Goal: Task Accomplishment & Management: Manage account settings

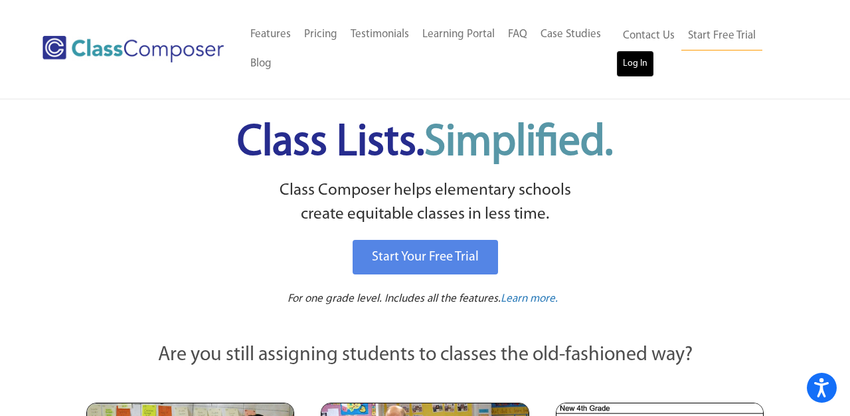
click at [629, 60] on link "Log In" at bounding box center [635, 63] width 38 height 27
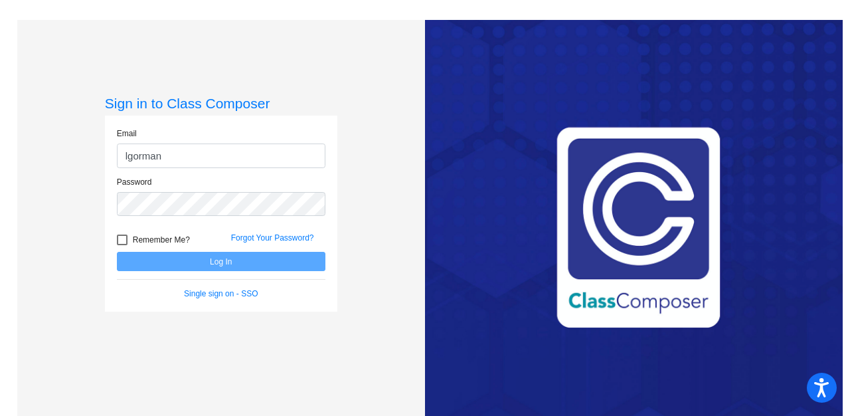
type input "lgorman@lgusd.org"
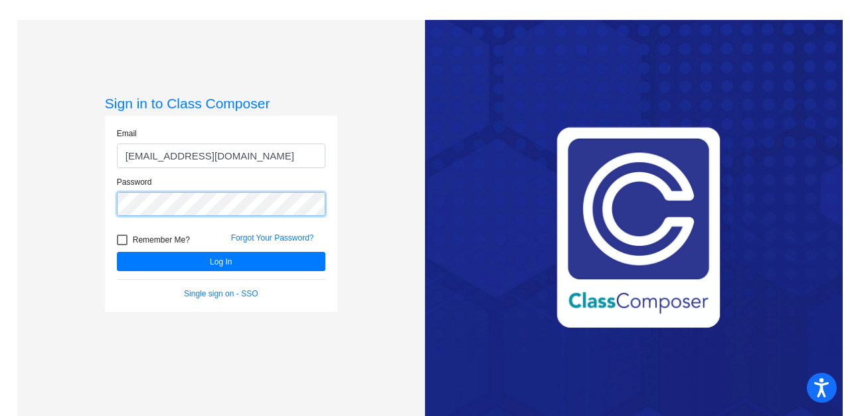
click at [117, 252] on button "Log In" at bounding box center [221, 261] width 209 height 19
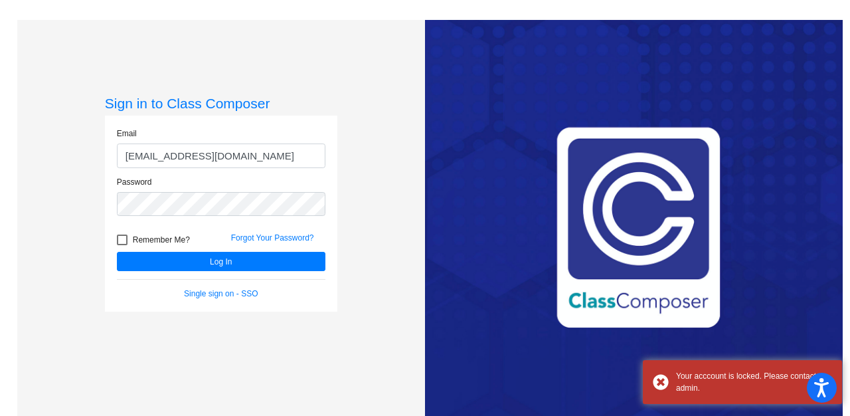
click at [122, 240] on div at bounding box center [122, 239] width 11 height 11
click at [122, 245] on input "Remember Me?" at bounding box center [122, 245] width 1 height 1
checkbox input "true"
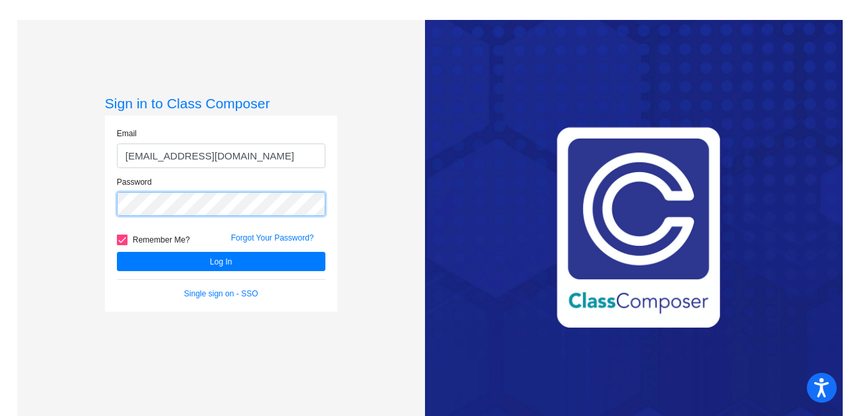
click at [117, 252] on button "Log In" at bounding box center [221, 261] width 209 height 19
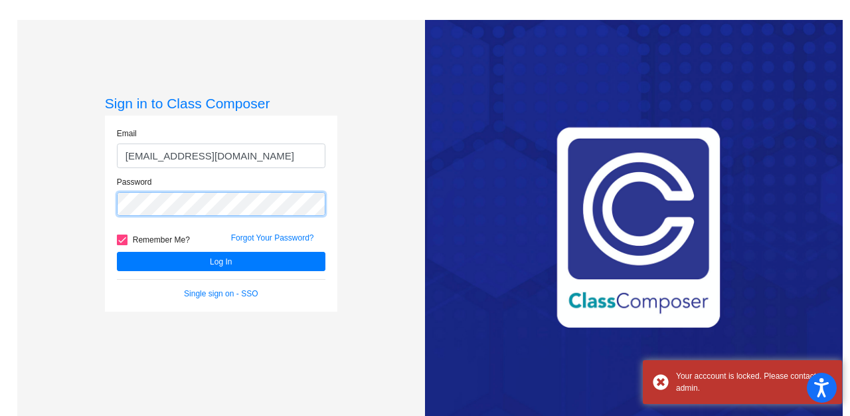
click at [109, 201] on div "Password" at bounding box center [221, 200] width 228 height 48
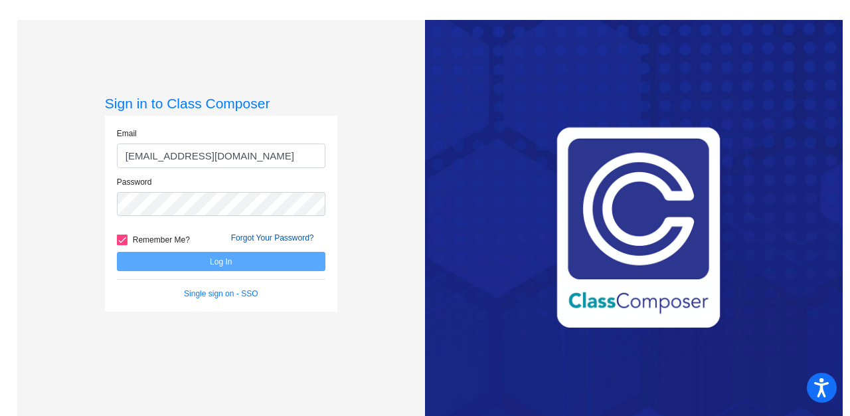
click at [246, 235] on link "Forgot Your Password?" at bounding box center [272, 237] width 83 height 9
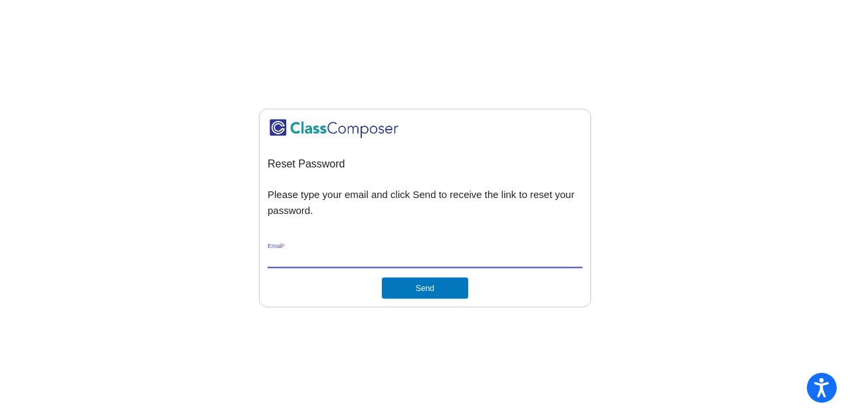
click at [394, 261] on input "Email *" at bounding box center [425, 258] width 315 height 12
type input "[EMAIL_ADDRESS][DOMAIN_NAME]"
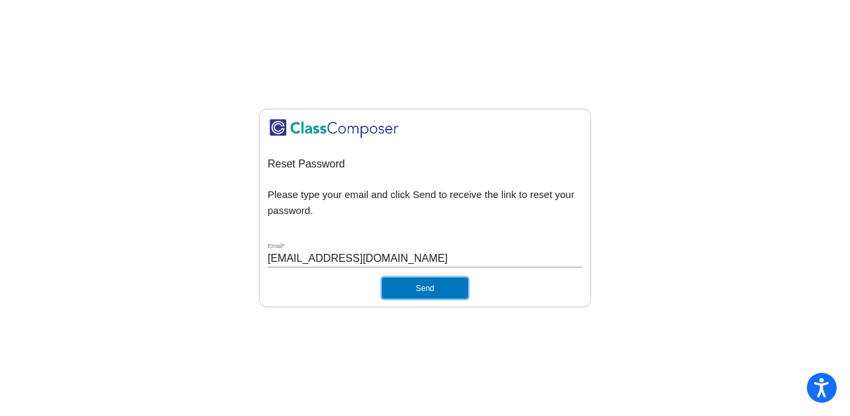
click at [404, 288] on button "Send" at bounding box center [425, 287] width 86 height 21
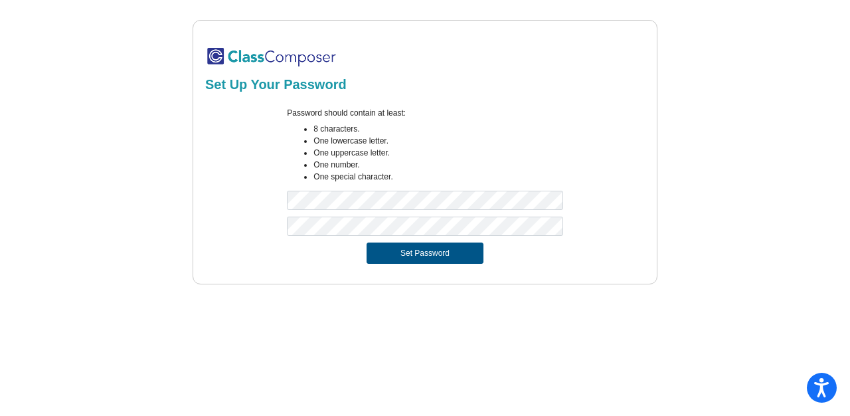
click at [394, 256] on button "Set Password" at bounding box center [425, 252] width 117 height 21
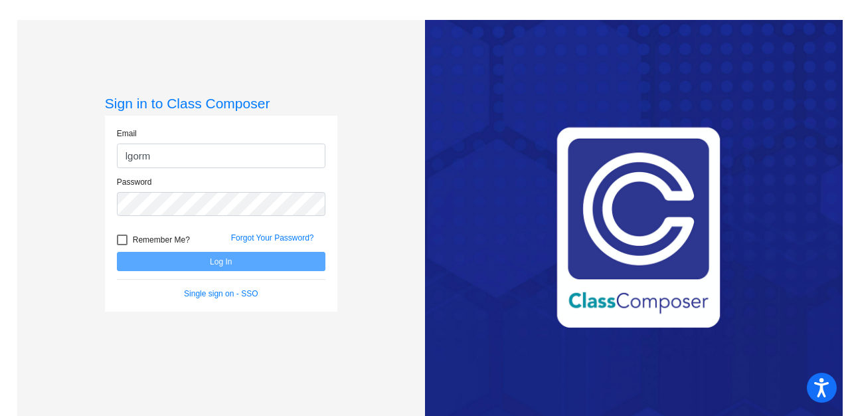
type input "[EMAIL_ADDRESS][DOMAIN_NAME]"
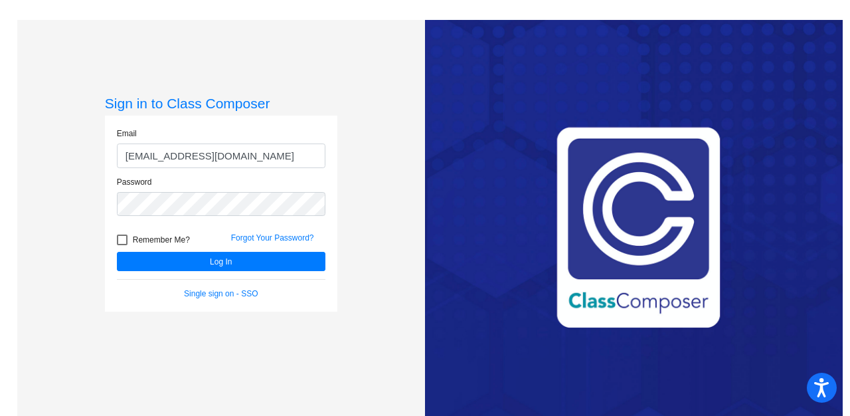
click at [120, 240] on div at bounding box center [122, 239] width 11 height 11
click at [122, 245] on input "Remember Me?" at bounding box center [122, 245] width 1 height 1
checkbox input "true"
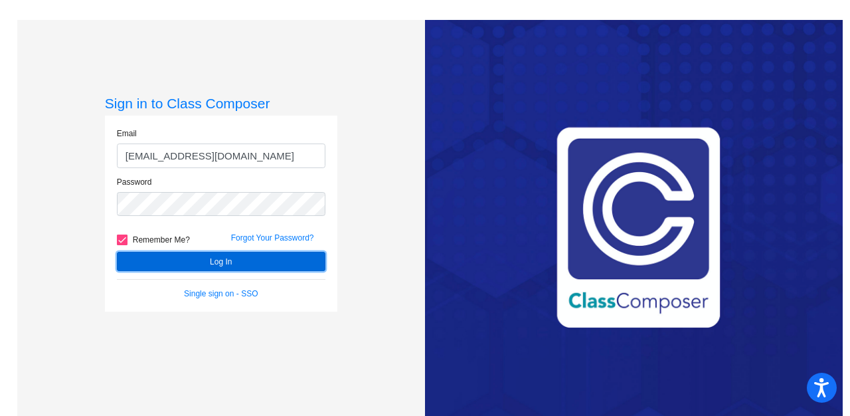
click at [147, 253] on button "Log In" at bounding box center [221, 261] width 209 height 19
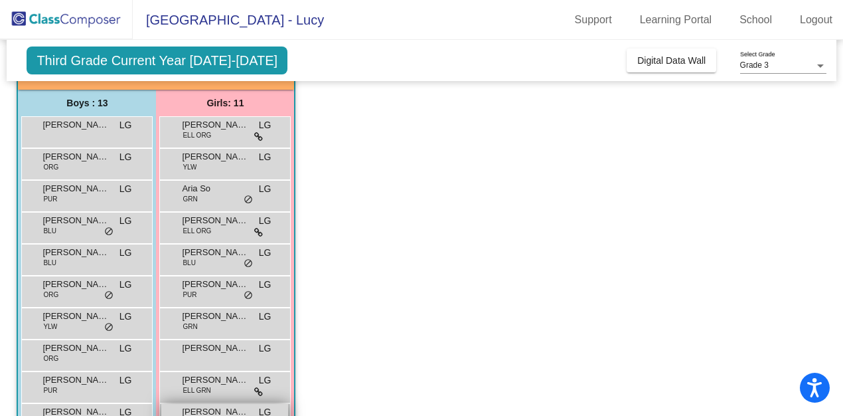
scroll to position [164, 0]
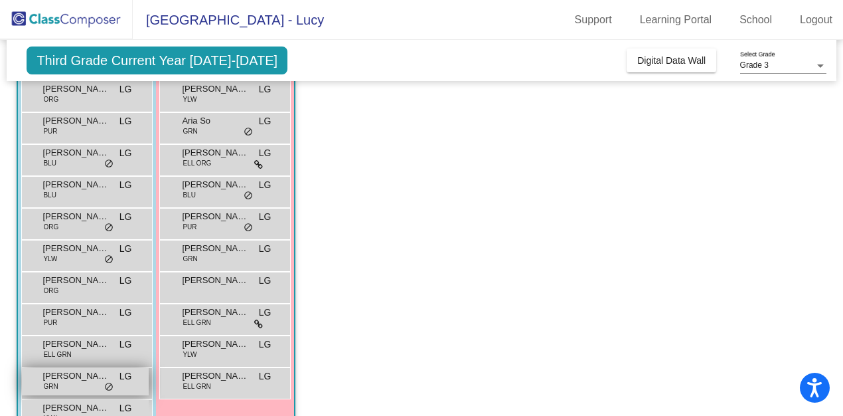
click at [55, 372] on span "[PERSON_NAME]" at bounding box center [76, 375] width 66 height 13
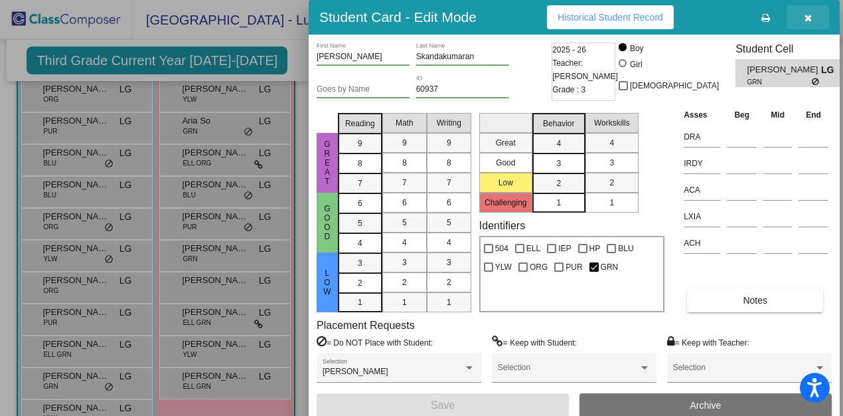
click at [809, 18] on icon "button" at bounding box center [808, 17] width 7 height 9
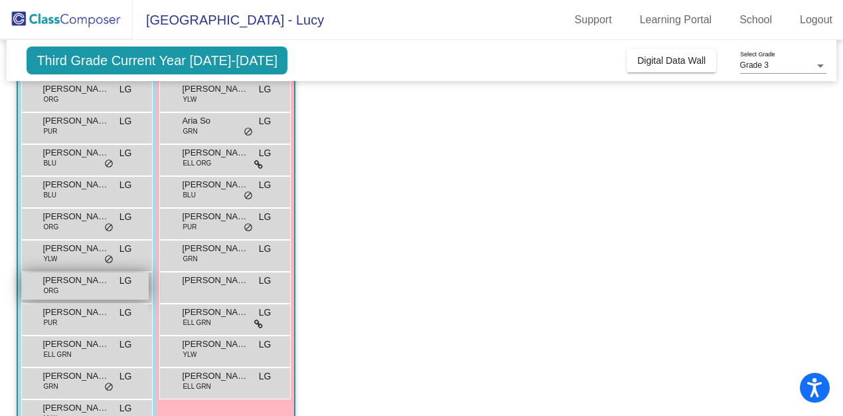
click at [74, 284] on span "[PERSON_NAME]" at bounding box center [76, 280] width 66 height 13
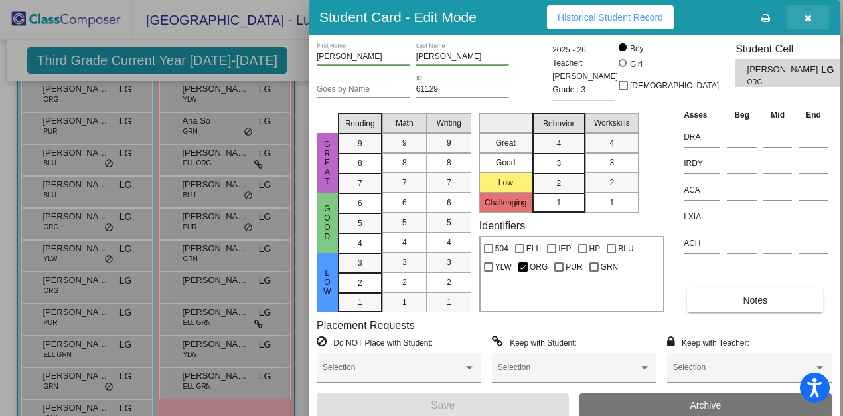
click at [801, 19] on button "button" at bounding box center [808, 17] width 43 height 24
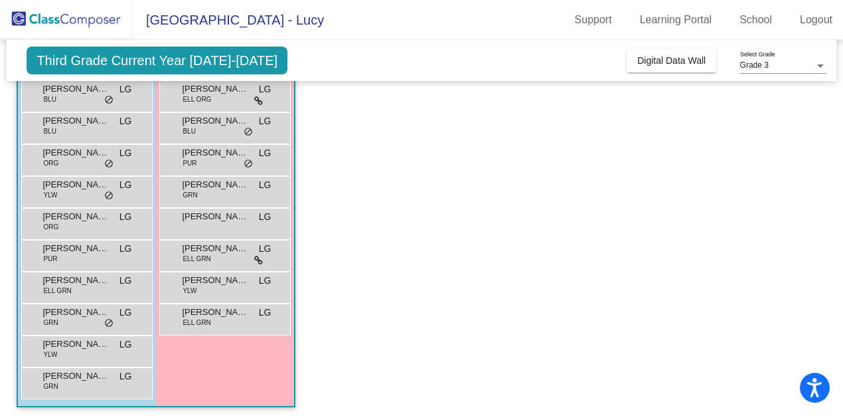
scroll to position [232, 0]
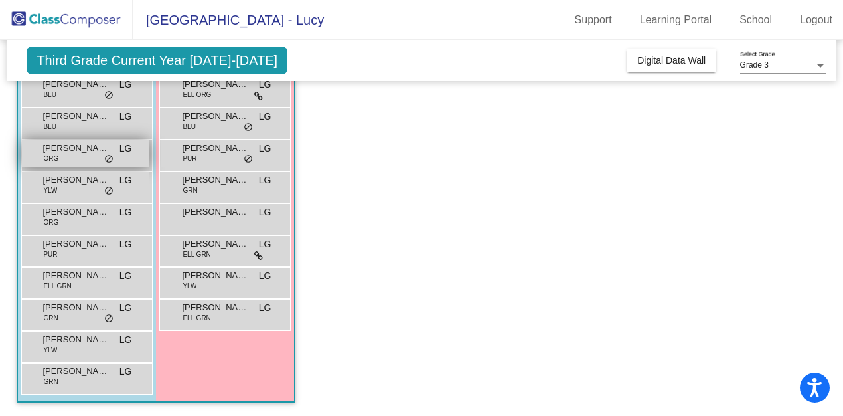
click at [54, 157] on span "ORG" at bounding box center [50, 158] width 15 height 10
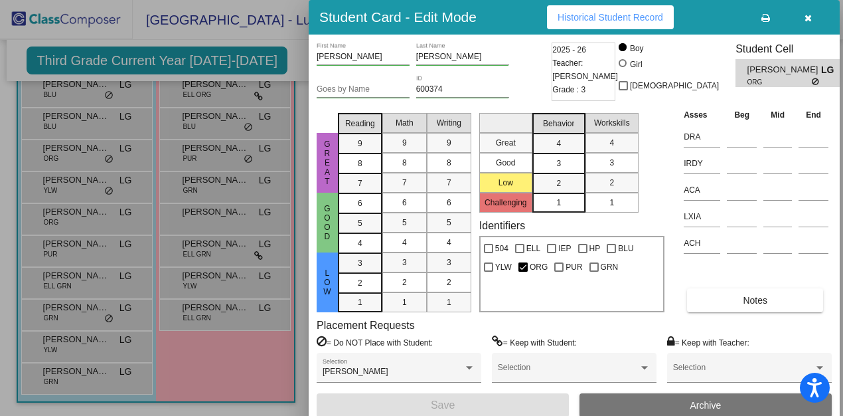
click at [614, 15] on span "Historical Student Record" at bounding box center [611, 17] width 106 height 11
click at [46, 235] on div at bounding box center [421, 208] width 843 height 416
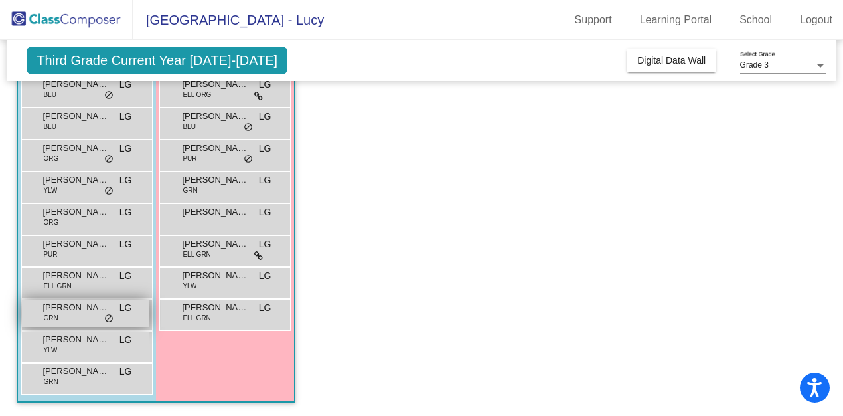
click at [57, 317] on span "GRN" at bounding box center [50, 318] width 15 height 10
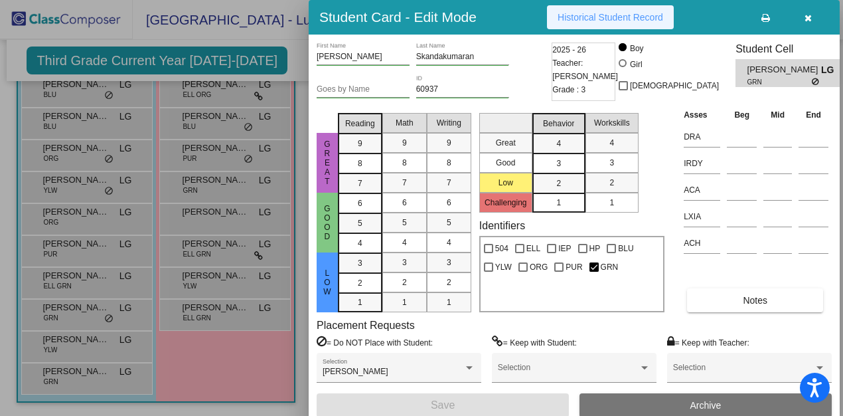
click at [590, 15] on span "Historical Student Record" at bounding box center [611, 17] width 106 height 11
click at [226, 360] on div at bounding box center [421, 208] width 843 height 416
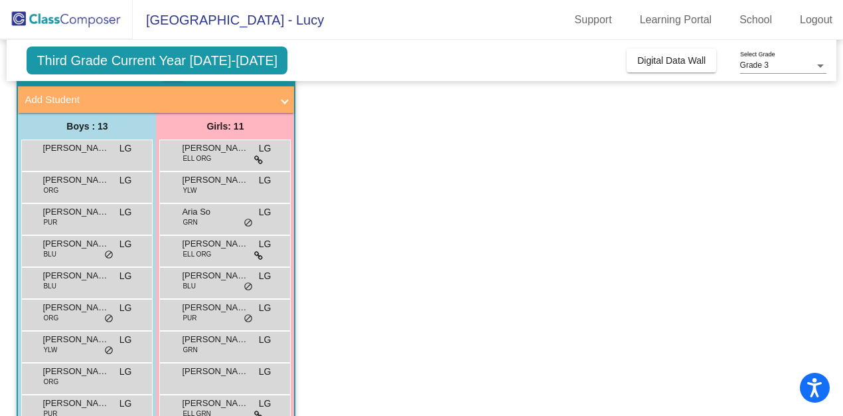
scroll to position [0, 0]
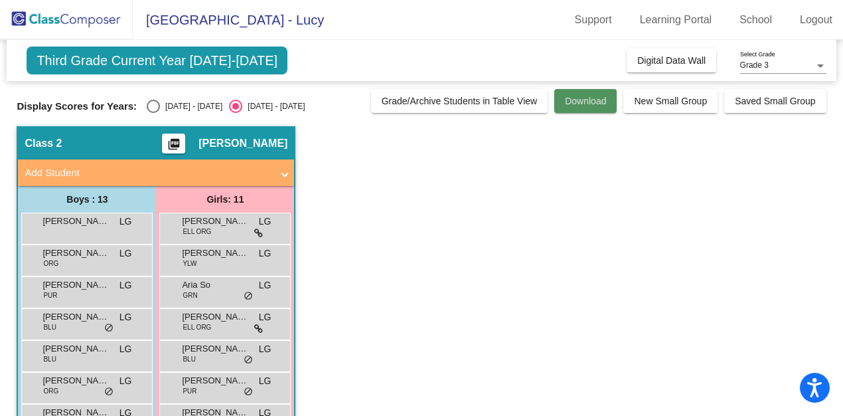
click at [588, 102] on span "Download" at bounding box center [585, 101] width 41 height 11
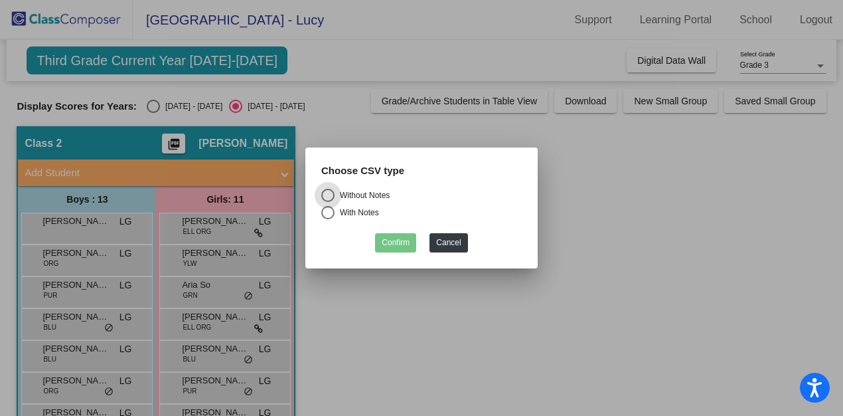
click at [329, 207] on div "Select an option" at bounding box center [327, 212] width 13 height 13
click at [328, 219] on input "With Notes" at bounding box center [327, 219] width 1 height 1
radio input "true"
click at [396, 243] on button "Confirm" at bounding box center [395, 242] width 41 height 19
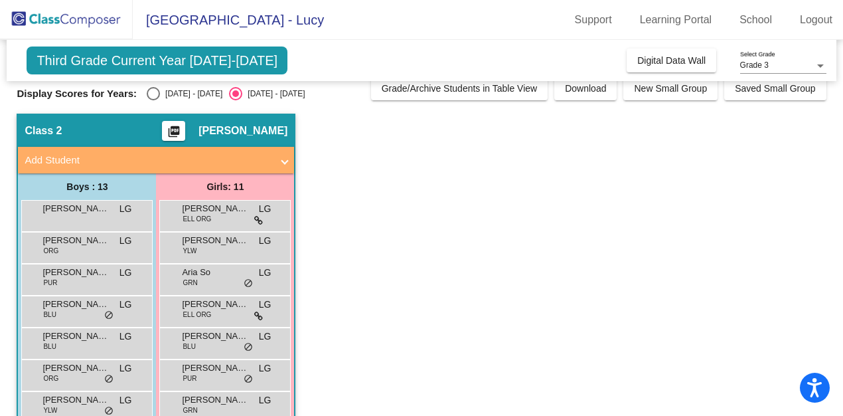
scroll to position [16, 0]
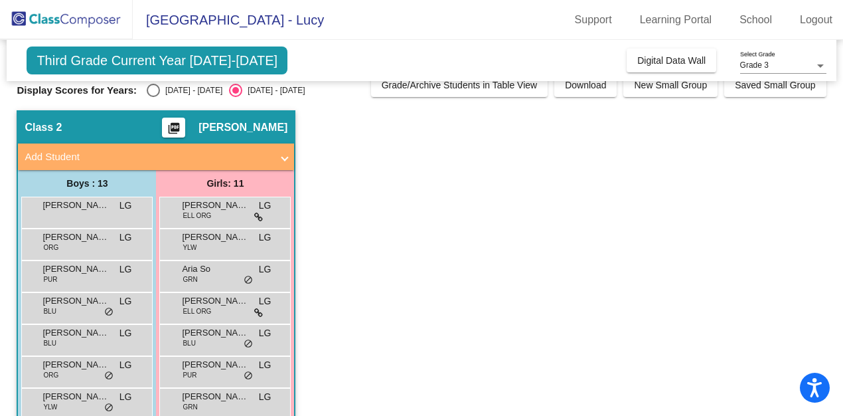
click at [284, 159] on span at bounding box center [284, 156] width 5 height 15
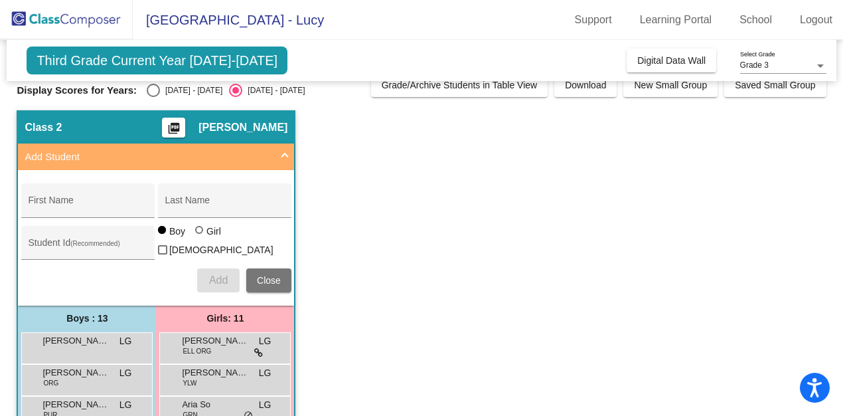
click at [284, 159] on span at bounding box center [284, 156] width 5 height 15
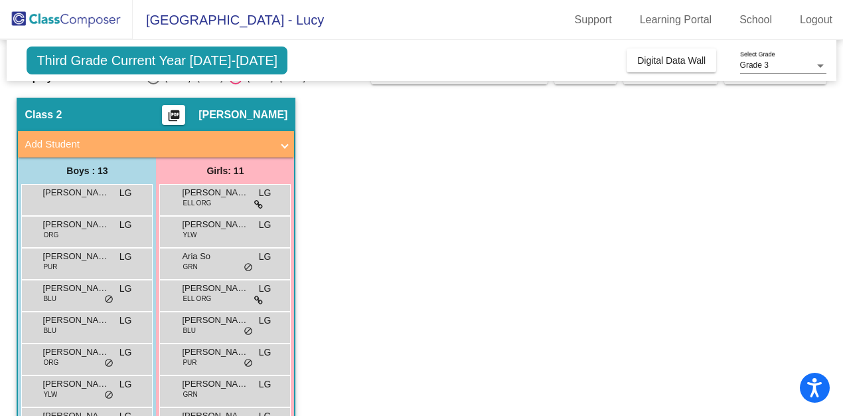
scroll to position [0, 0]
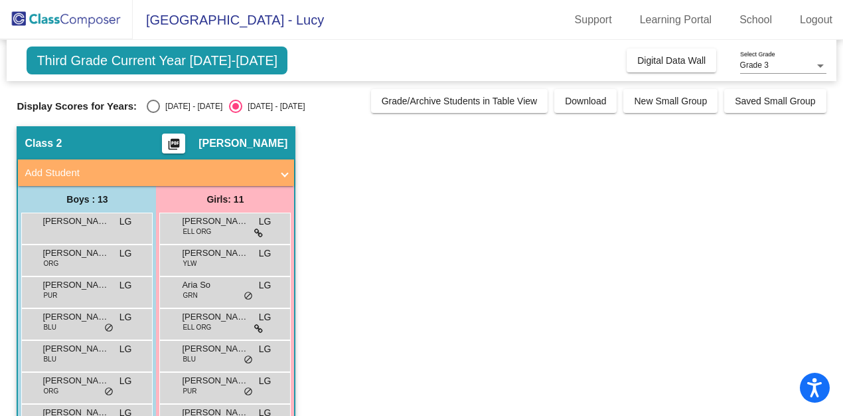
click at [201, 63] on span "Third Grade Current Year 2025-2026" at bounding box center [157, 60] width 261 height 28
click at [650, 68] on button "Digital Data Wall" at bounding box center [672, 60] width 90 height 24
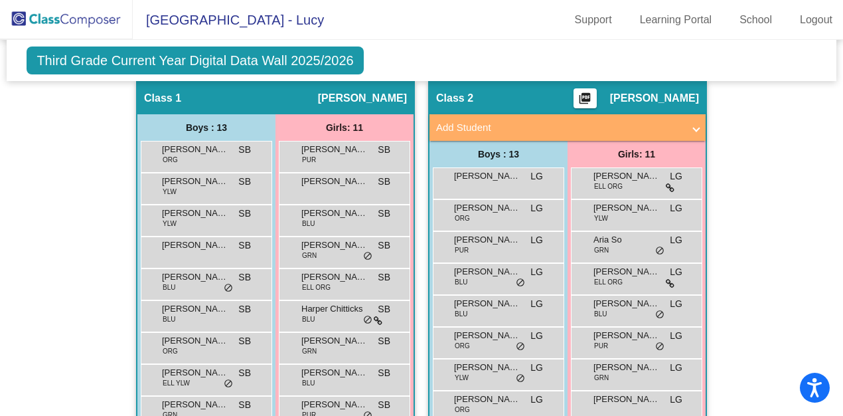
scroll to position [254, 0]
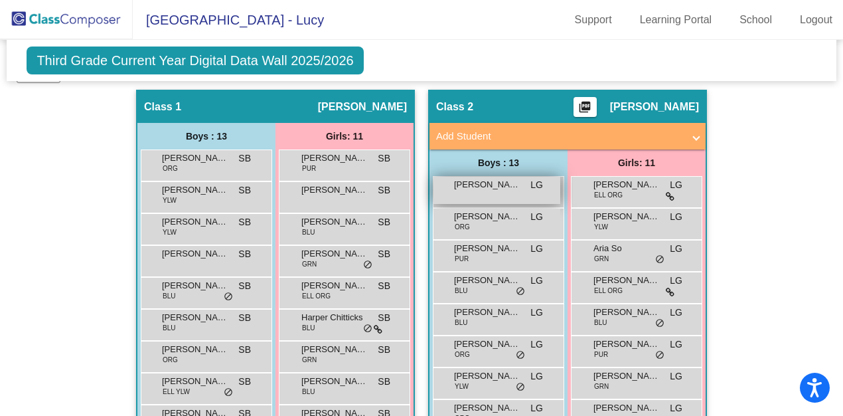
click at [516, 183] on span "Albee Trask" at bounding box center [487, 184] width 66 height 13
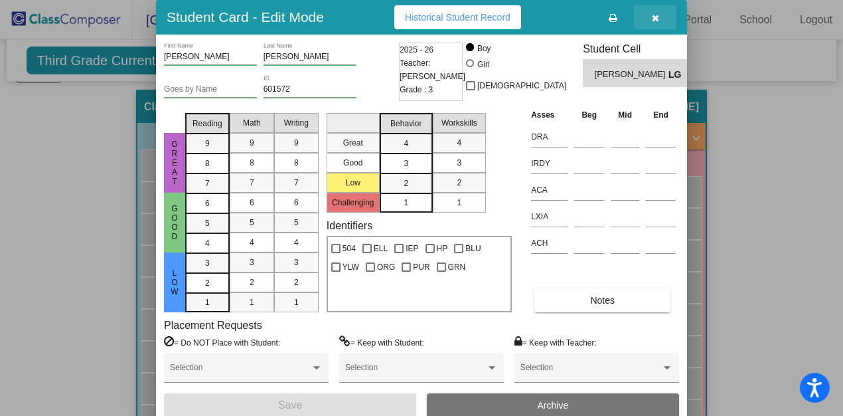
click at [652, 15] on icon "button" at bounding box center [655, 17] width 7 height 9
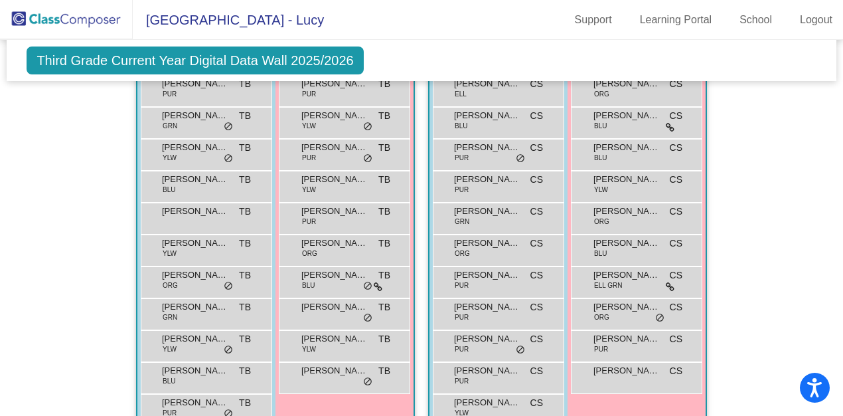
scroll to position [884, 0]
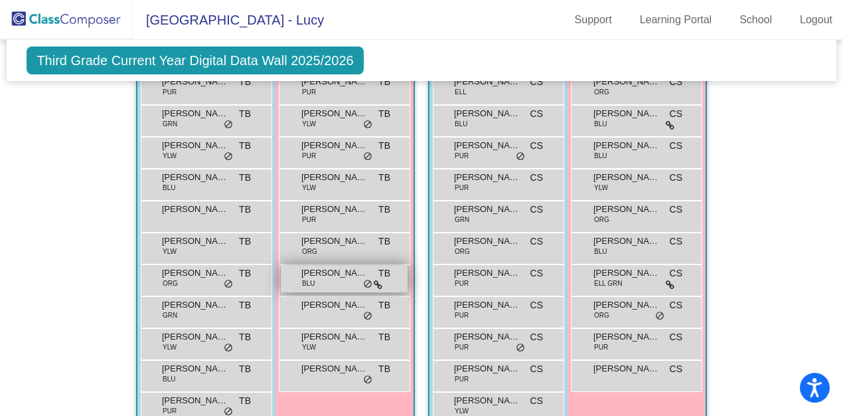
click at [321, 280] on div "Penelope Gordon BLU TB lock do_not_disturb_alt" at bounding box center [344, 278] width 127 height 27
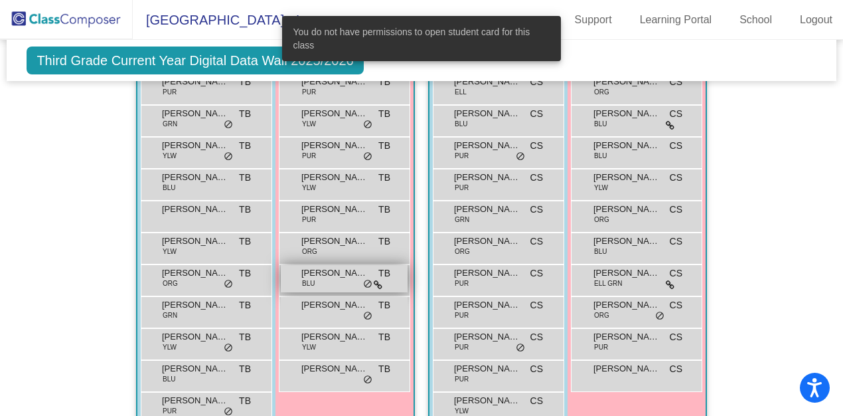
click at [327, 279] on div "Penelope Gordon BLU TB lock do_not_disturb_alt" at bounding box center [344, 278] width 127 height 27
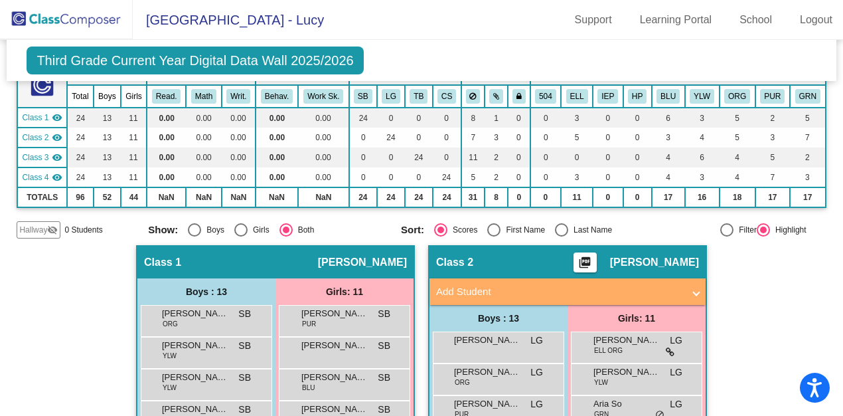
scroll to position [0, 0]
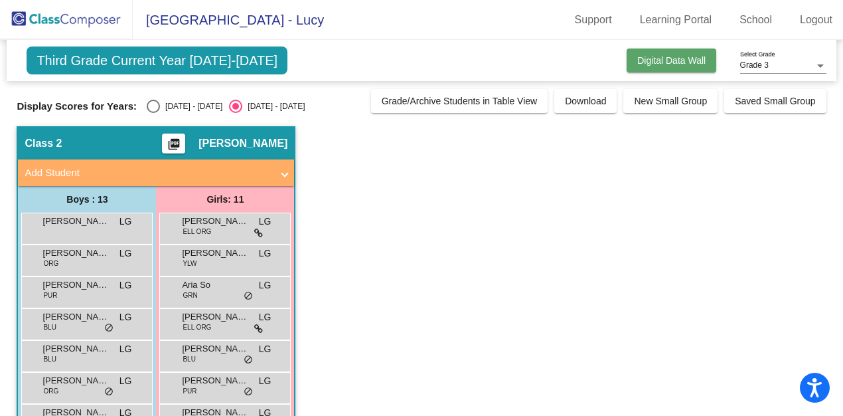
click at [647, 64] on span "Digital Data Wall" at bounding box center [672, 60] width 68 height 11
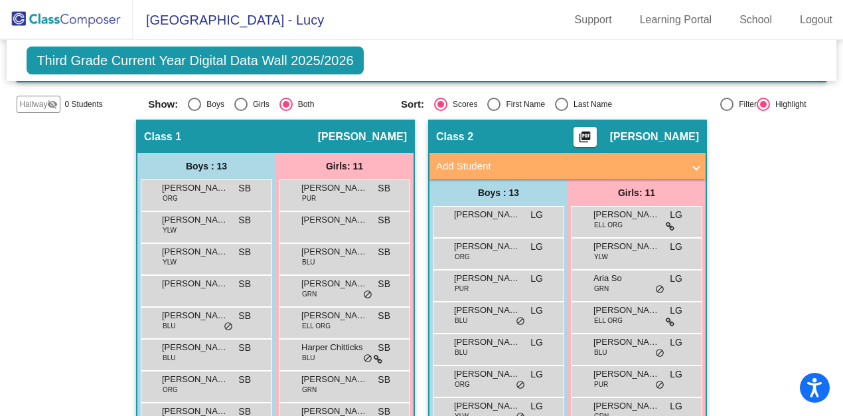
scroll to position [228, 0]
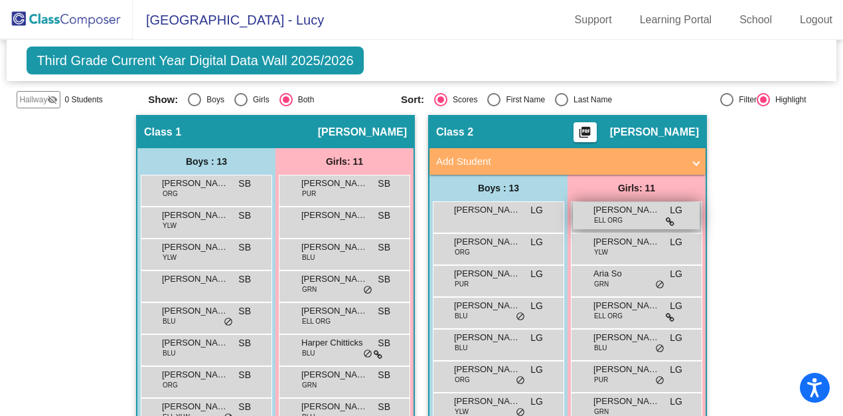
click at [666, 217] on icon at bounding box center [670, 221] width 9 height 9
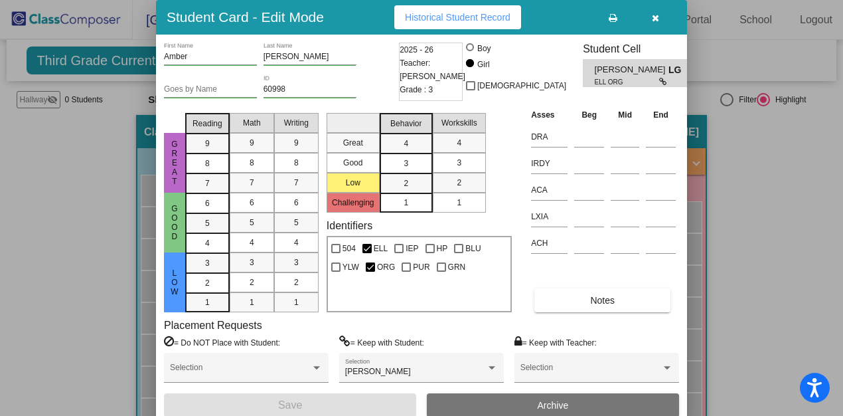
click at [655, 17] on icon "button" at bounding box center [655, 17] width 7 height 9
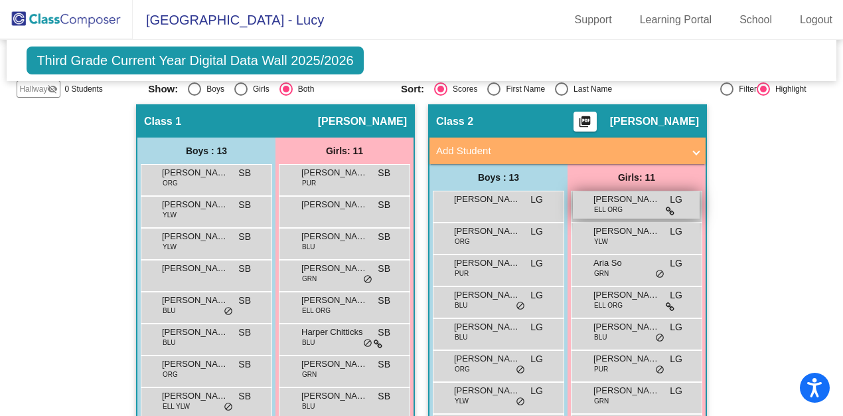
scroll to position [256, 0]
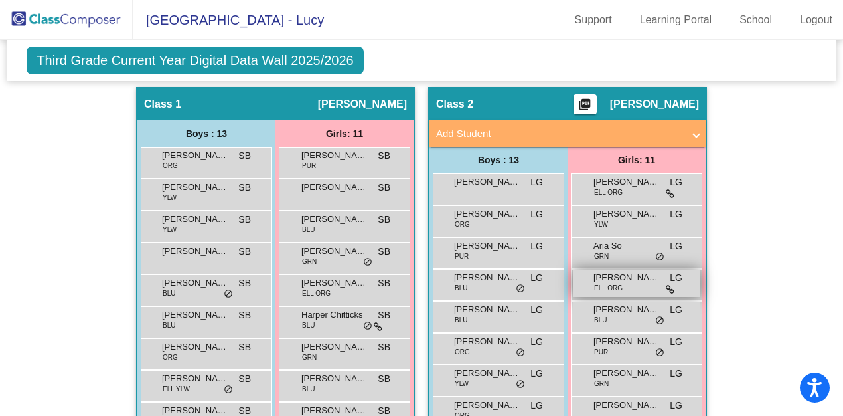
click at [652, 285] on div "Aria Zhang ELL ORG LG lock do_not_disturb_alt" at bounding box center [636, 283] width 127 height 27
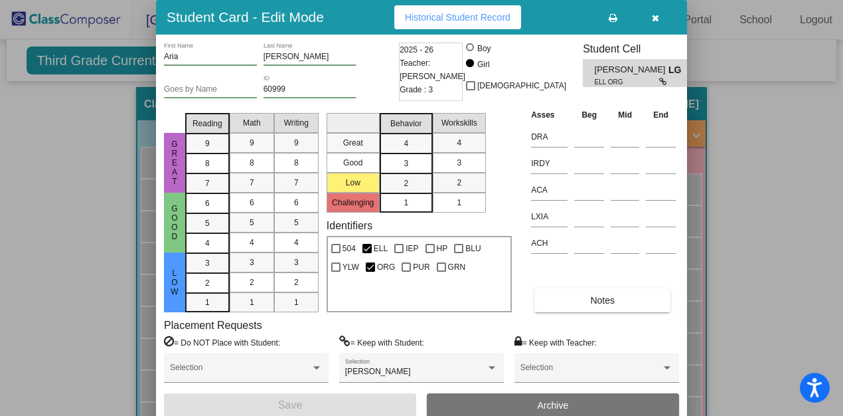
click at [655, 13] on span "button" at bounding box center [655, 17] width 7 height 11
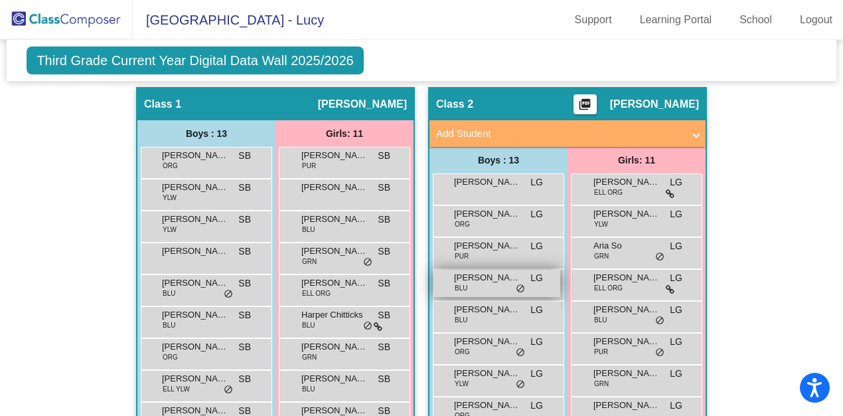
click at [484, 285] on div "Carson Rising BLU LG lock do_not_disturb_alt" at bounding box center [497, 283] width 127 height 27
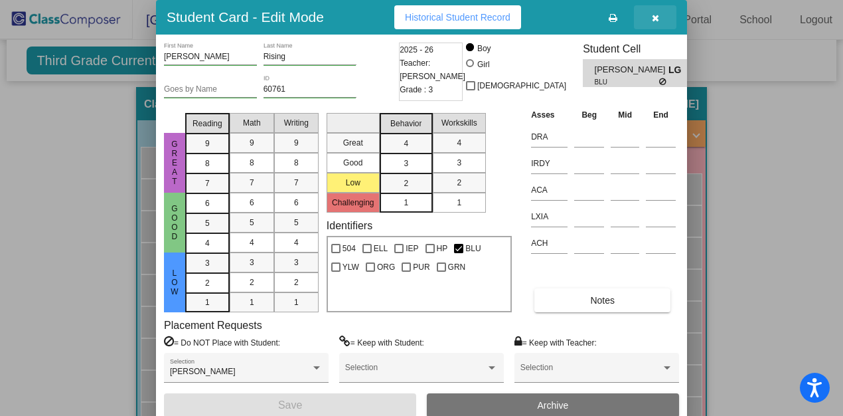
click at [655, 21] on icon "button" at bounding box center [655, 17] width 7 height 9
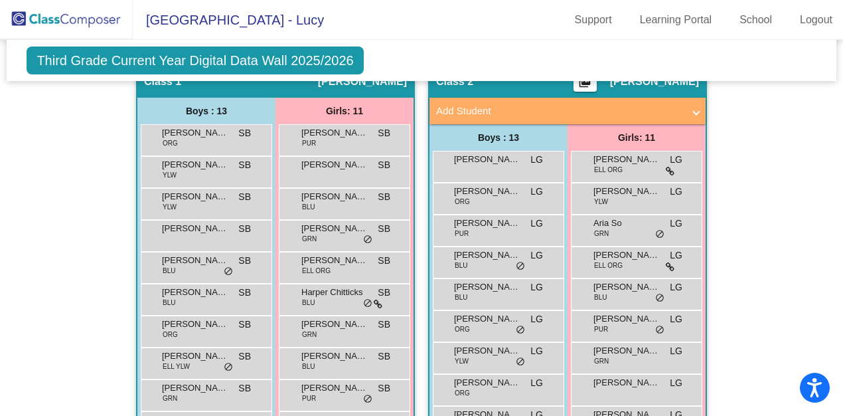
scroll to position [175, 0]
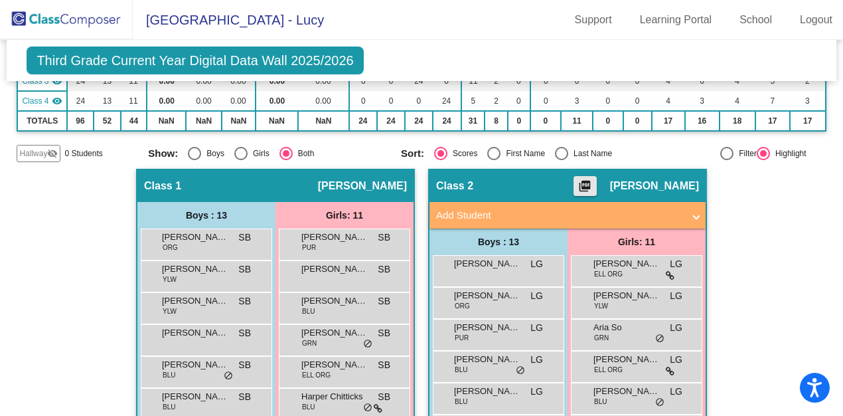
click at [593, 181] on mat-icon "picture_as_pdf" at bounding box center [585, 188] width 16 height 19
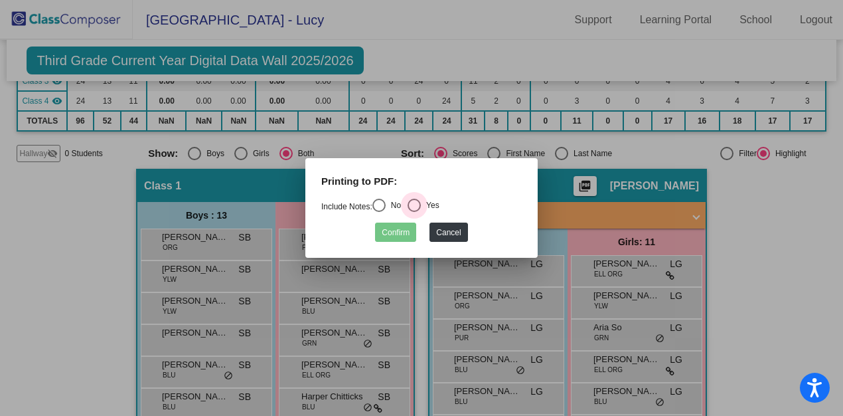
click at [421, 201] on div "Select an option" at bounding box center [414, 205] width 13 height 13
click at [414, 212] on input "Yes" at bounding box center [414, 212] width 1 height 1
radio input "true"
click at [400, 234] on button "Confirm" at bounding box center [395, 231] width 41 height 19
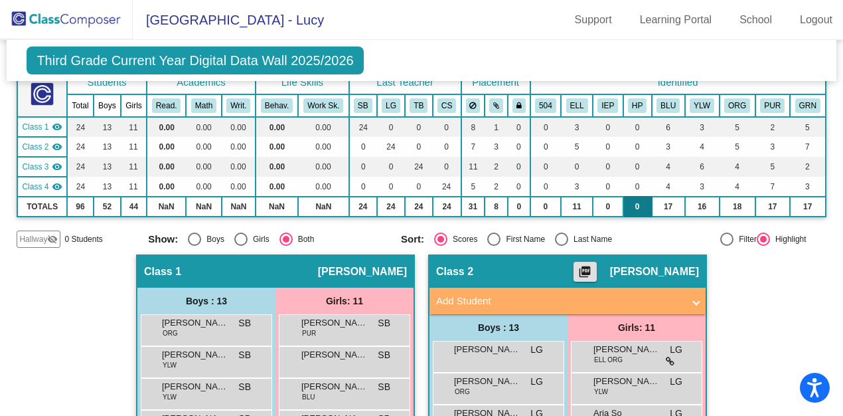
scroll to position [0, 0]
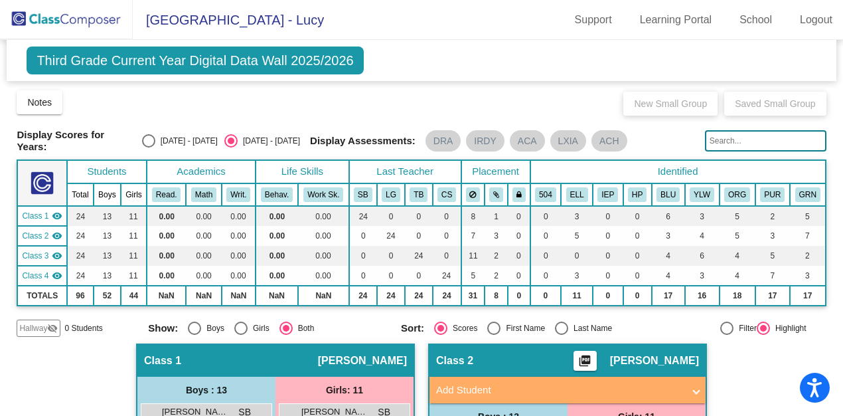
click at [258, 68] on span "Third Grade Current Year Digital Data Wall 2025/2026" at bounding box center [195, 60] width 337 height 28
click at [443, 141] on mat-chip "DRA" at bounding box center [444, 140] width 36 height 21
click at [482, 140] on mat-chip "IRDY" at bounding box center [485, 140] width 38 height 21
click at [529, 144] on mat-chip "ACA" at bounding box center [527, 140] width 35 height 21
click at [604, 135] on mat-chip "ACH" at bounding box center [610, 140] width 36 height 21
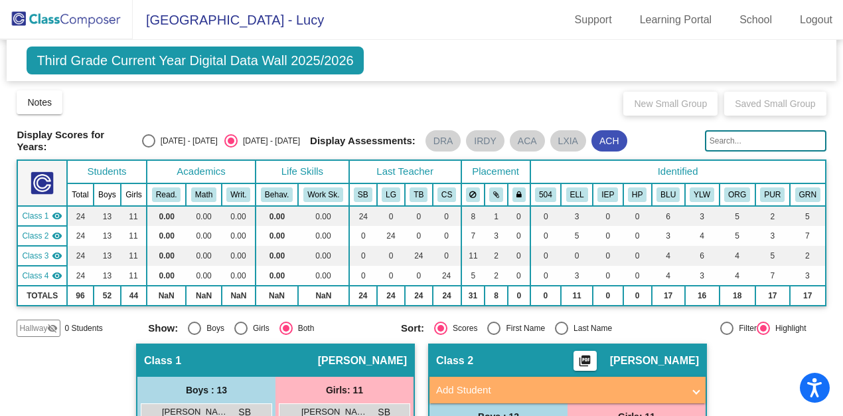
click at [253, 23] on span "Van Meter Elementary School - Lucy" at bounding box center [228, 19] width 191 height 21
click at [67, 23] on img at bounding box center [66, 19] width 133 height 39
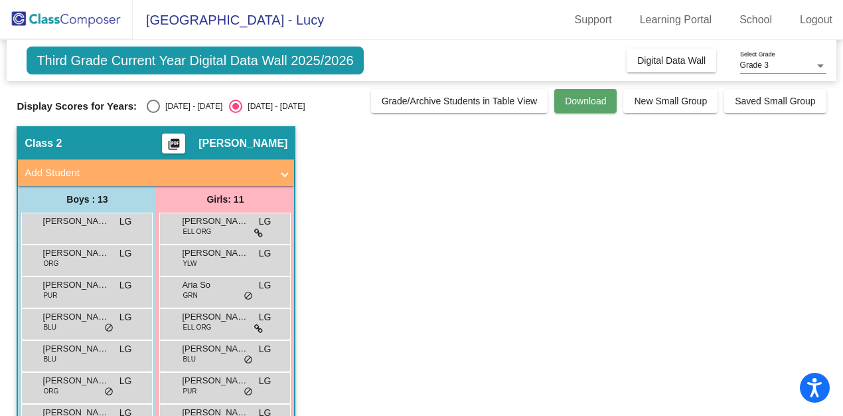
click at [572, 105] on span "Download" at bounding box center [585, 101] width 41 height 11
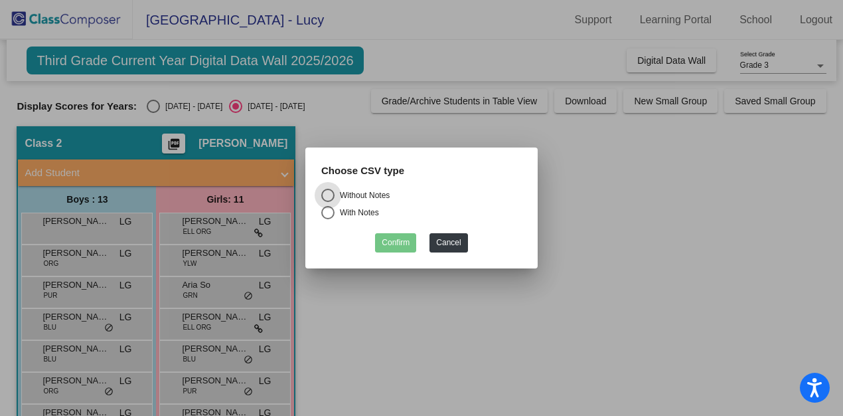
click at [326, 212] on div "Select an option" at bounding box center [327, 212] width 13 height 13
click at [327, 219] on input "With Notes" at bounding box center [327, 219] width 1 height 1
radio input "true"
click at [393, 243] on button "Confirm" at bounding box center [395, 242] width 41 height 19
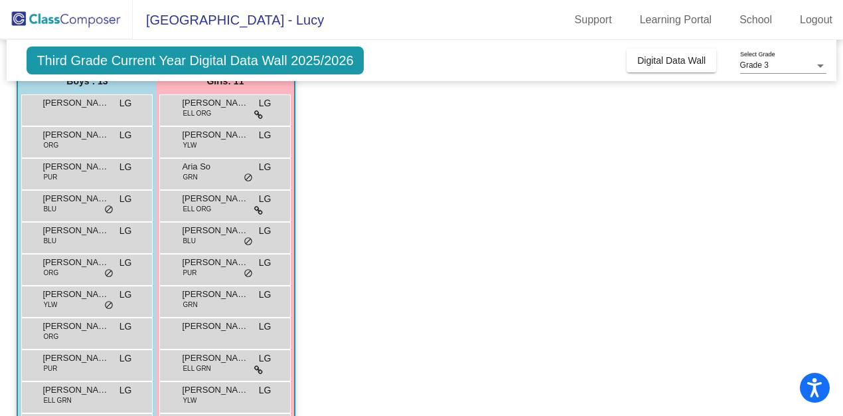
scroll to position [114, 0]
